Goal: Check status: Check status

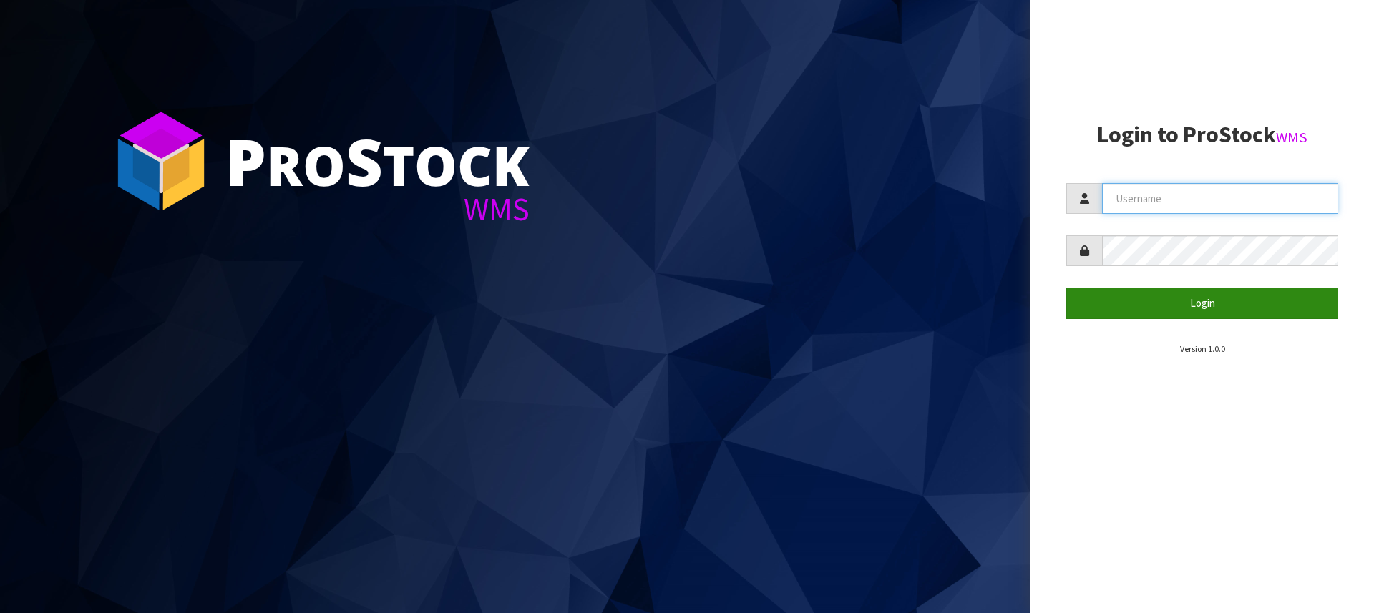
type input "[PERSON_NAME][EMAIL_ADDRESS][DOMAIN_NAME]"
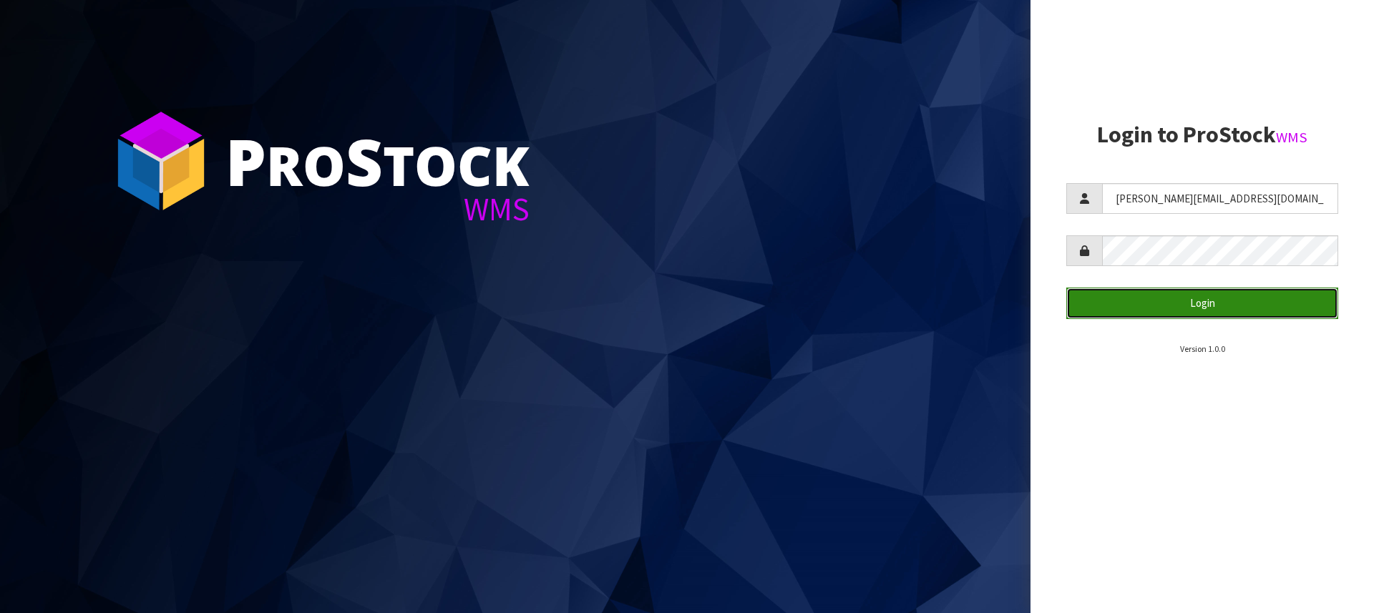
click at [1205, 299] on button "Login" at bounding box center [1203, 303] width 272 height 31
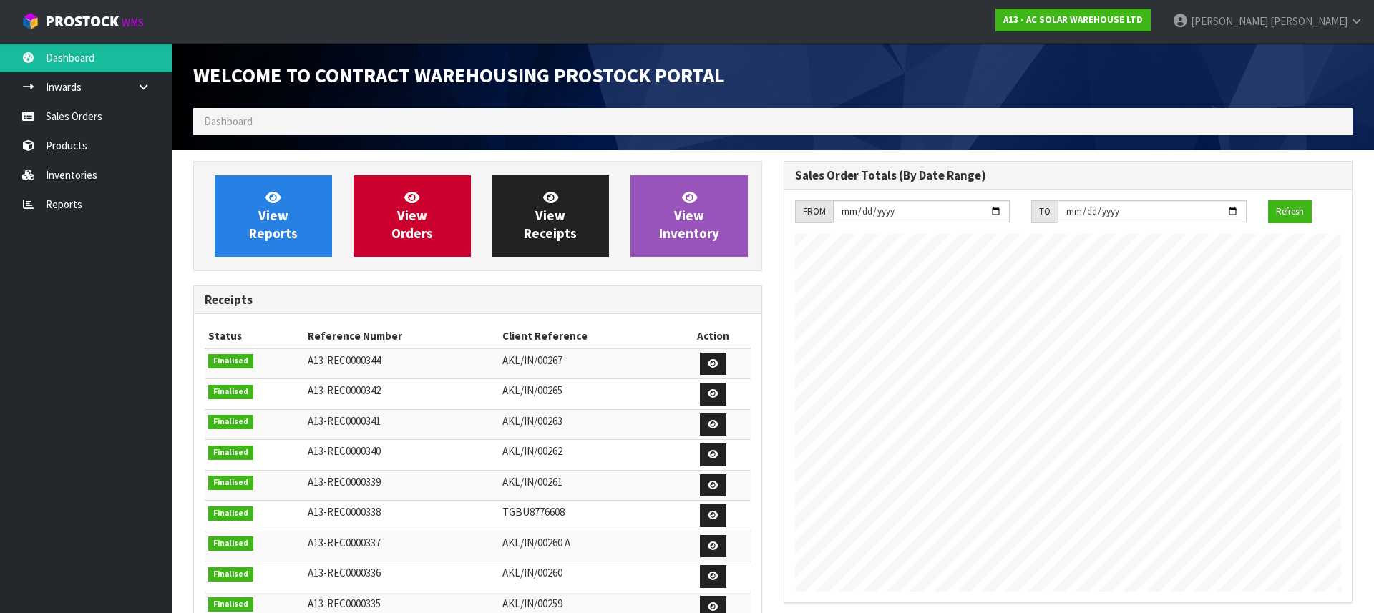
scroll to position [870, 591]
click at [125, 102] on link "Sales Orders" at bounding box center [86, 116] width 172 height 29
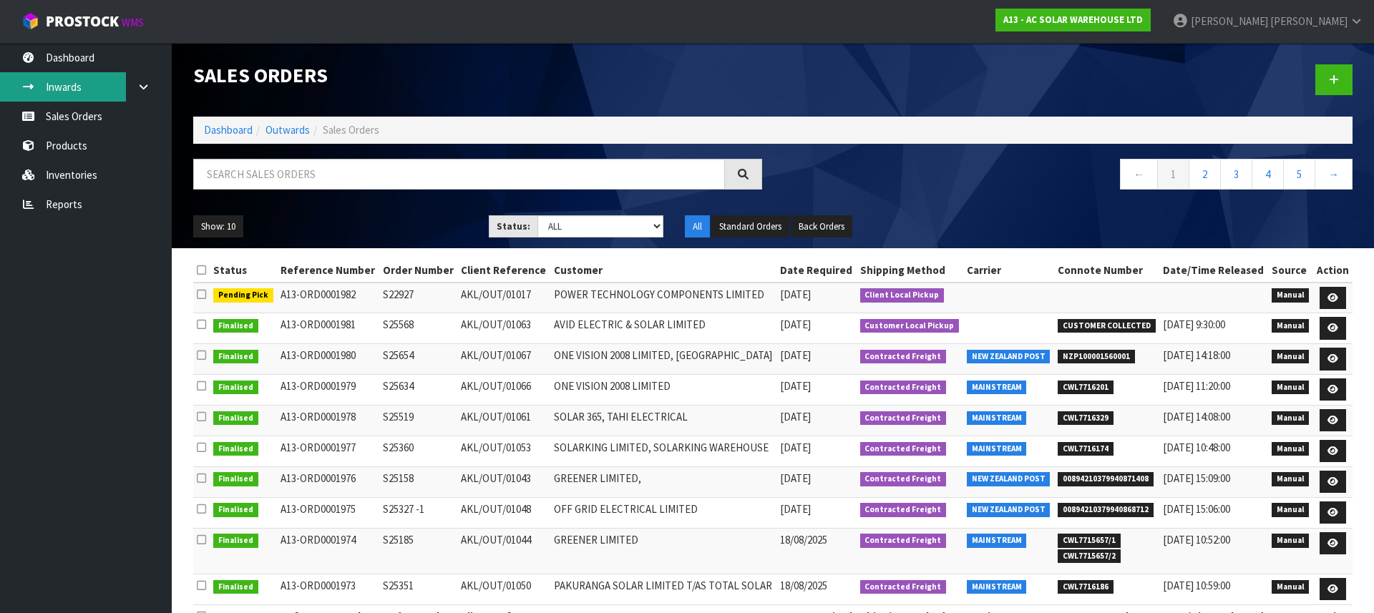
click at [107, 83] on link "Inwards" at bounding box center [86, 86] width 172 height 29
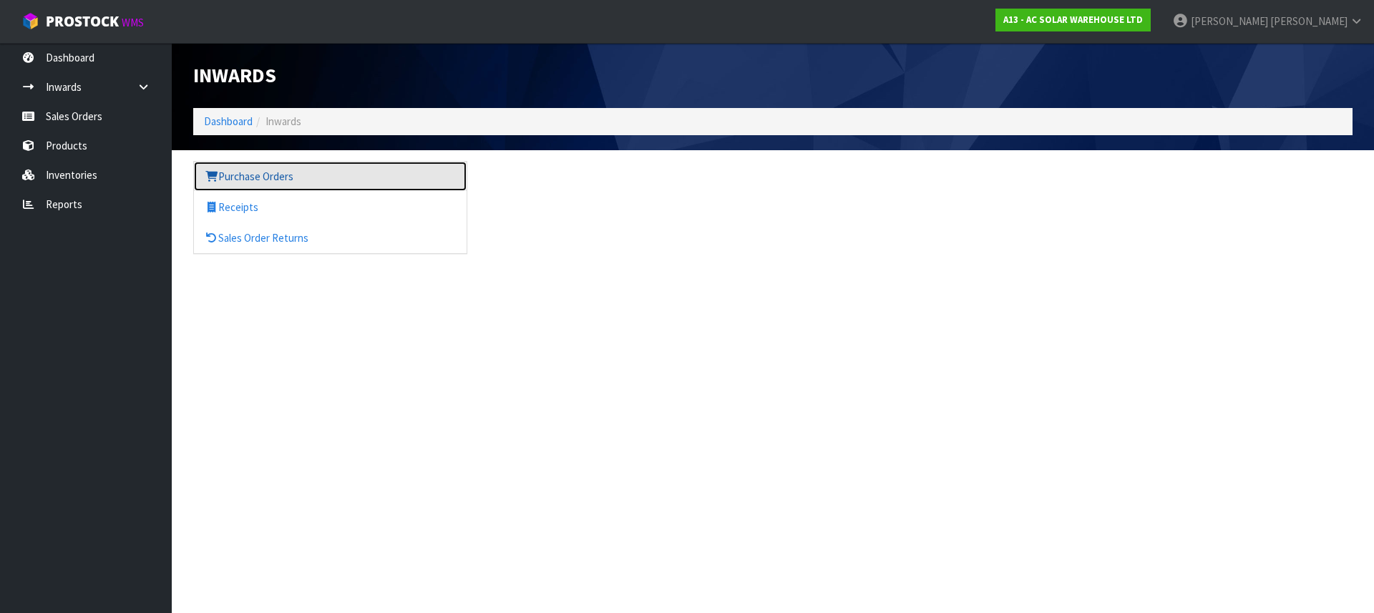
click at [256, 183] on link "Purchase Orders" at bounding box center [330, 176] width 273 height 29
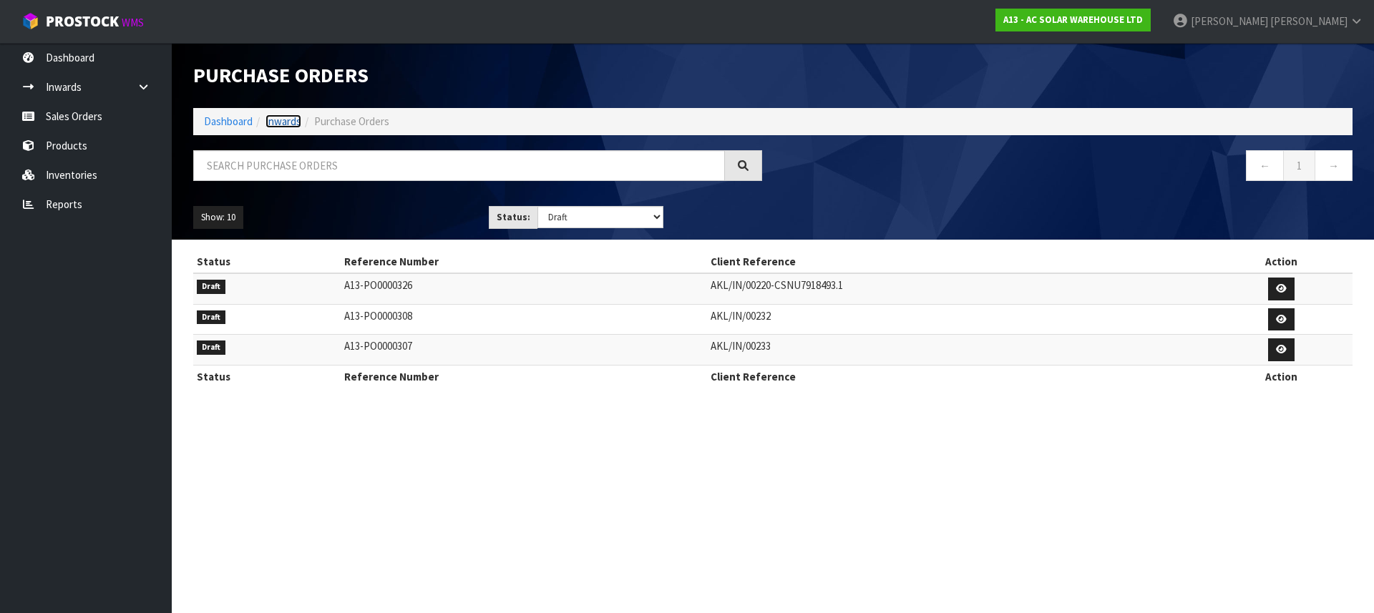
click at [276, 116] on link "Inwards" at bounding box center [284, 122] width 36 height 14
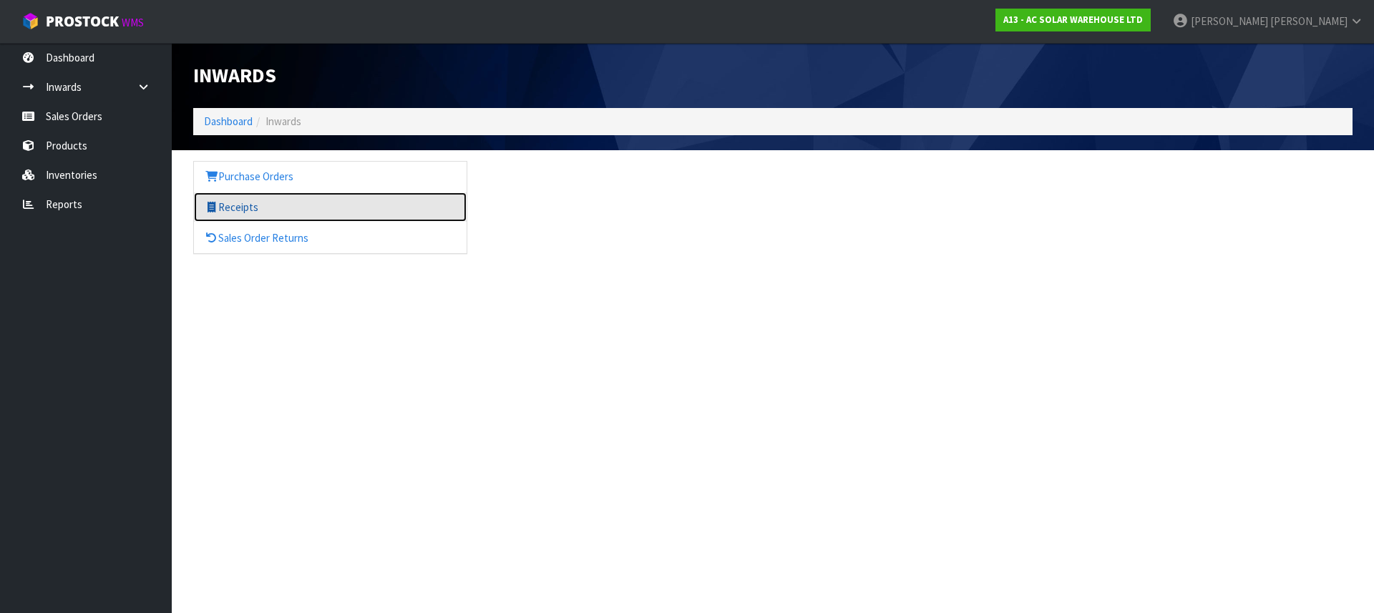
click at [238, 208] on link "Receipts" at bounding box center [330, 207] width 273 height 29
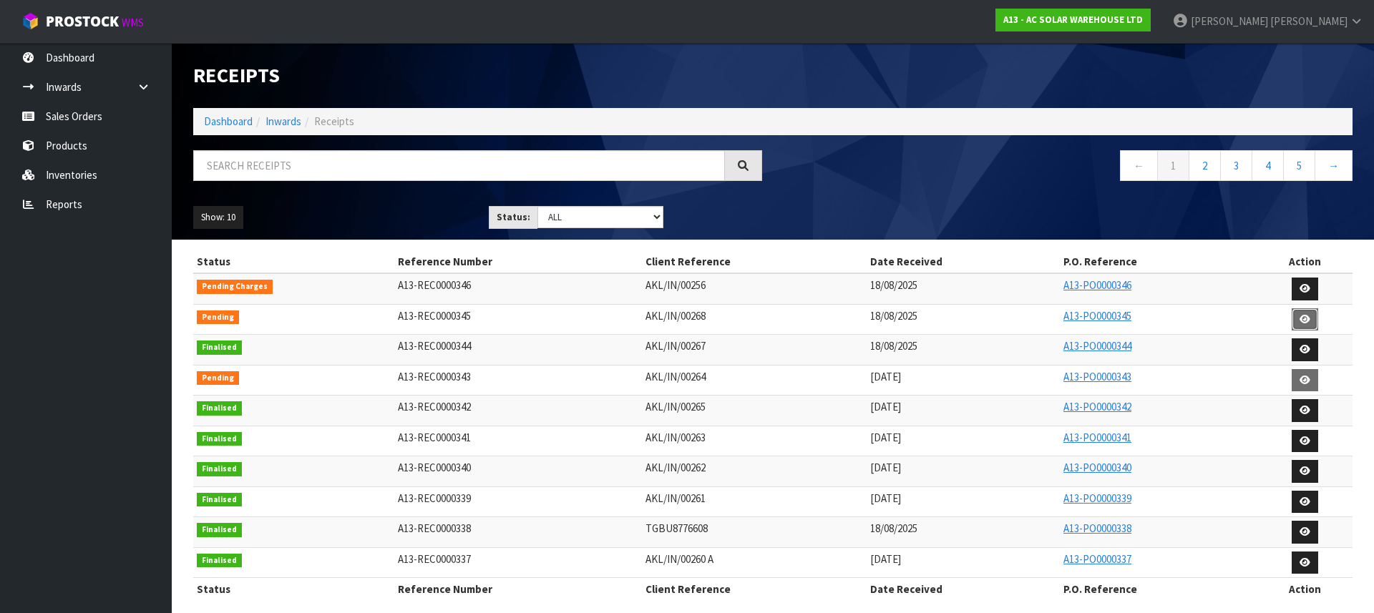
click at [1292, 320] on link at bounding box center [1305, 320] width 26 height 23
click at [1087, 319] on link "A13-PO0000345" at bounding box center [1098, 316] width 68 height 14
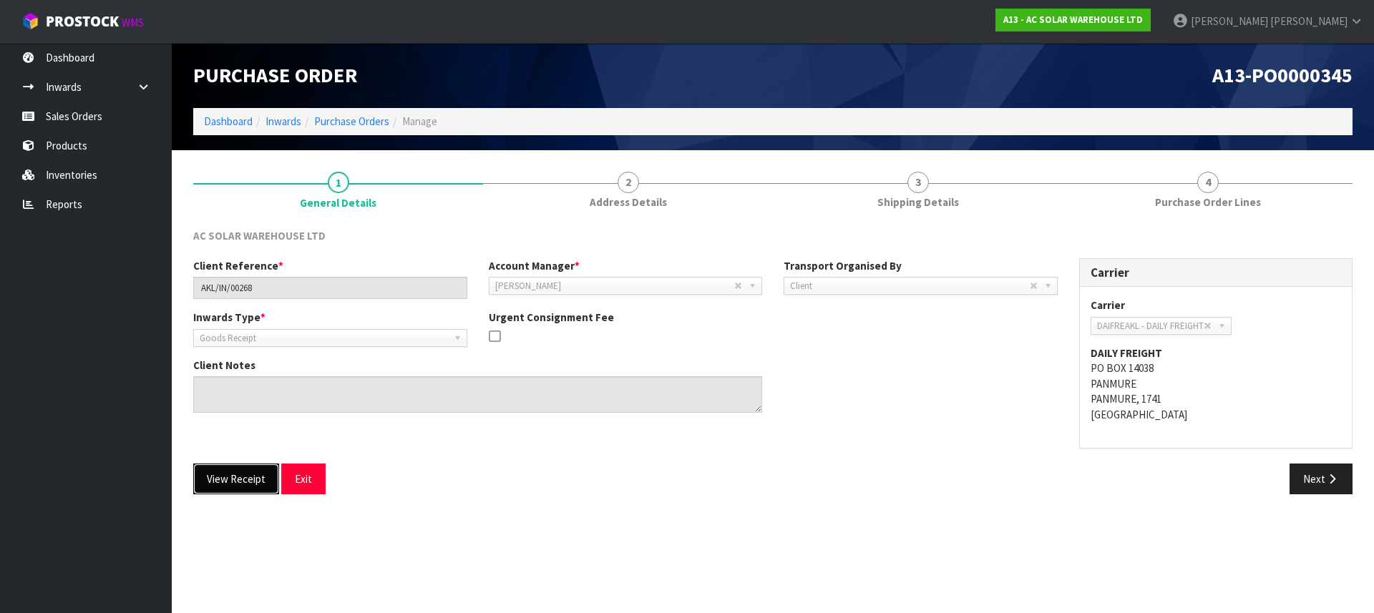
click at [239, 489] on button "View Receipt" at bounding box center [236, 479] width 86 height 31
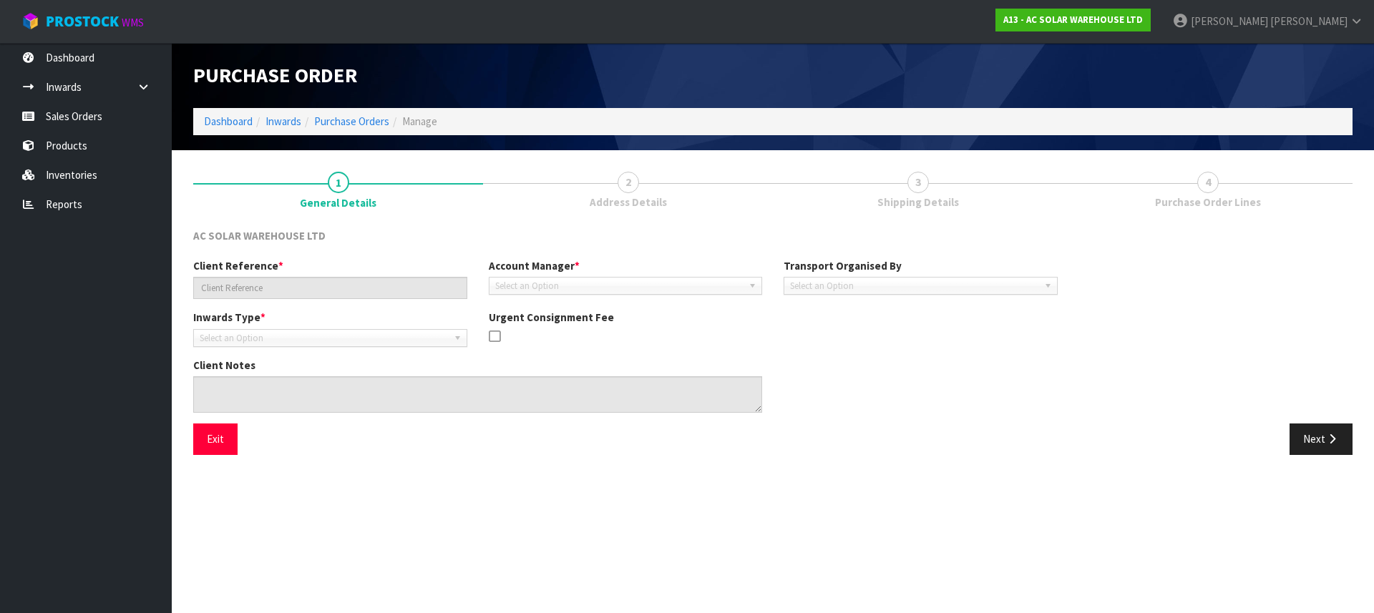
type input "AKL/IN/00268"
